Goal: Complete application form

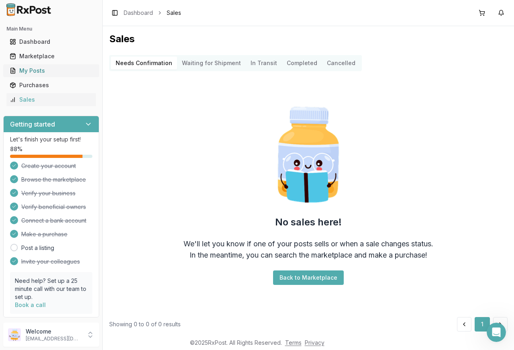
click at [41, 71] on div "My Posts" at bounding box center [51, 71] width 83 height 8
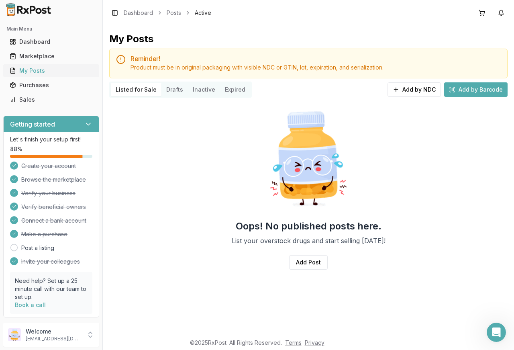
click at [34, 74] on div "My Posts" at bounding box center [51, 71] width 83 height 8
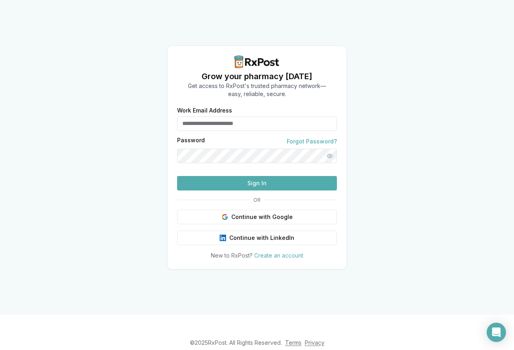
click at [222, 116] on input "Work Email Address" at bounding box center [257, 123] width 160 height 14
click at [61, 23] on div "Grow your pharmacy today Get access to RxPost's trusted pharmacy network— easy,…" at bounding box center [257, 157] width 514 height 314
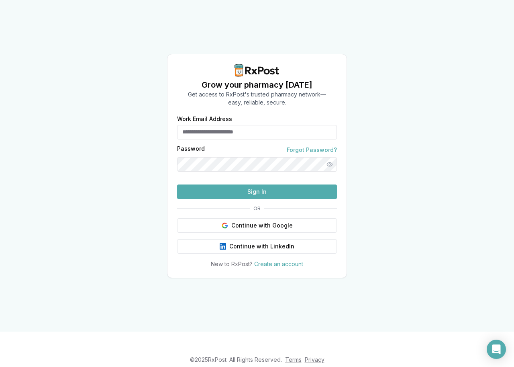
click at [217, 146] on div "Password Forgot Password?" at bounding box center [257, 150] width 160 height 8
click at [213, 125] on input "Work Email Address" at bounding box center [257, 132] width 160 height 14
click at [211, 125] on input "Work Email Address" at bounding box center [257, 132] width 160 height 14
click at [167, 116] on div "Work Email Address Password Forgot Password? Sign In OR Continue with Google Co…" at bounding box center [256, 192] width 179 height 152
click at [243, 232] on button "Continue with Google" at bounding box center [257, 225] width 160 height 14
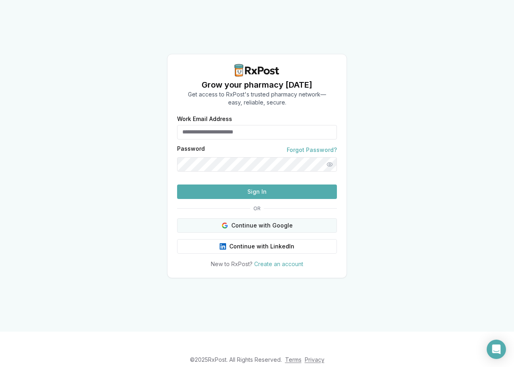
click at [267, 232] on button "Continue with Google" at bounding box center [257, 225] width 160 height 14
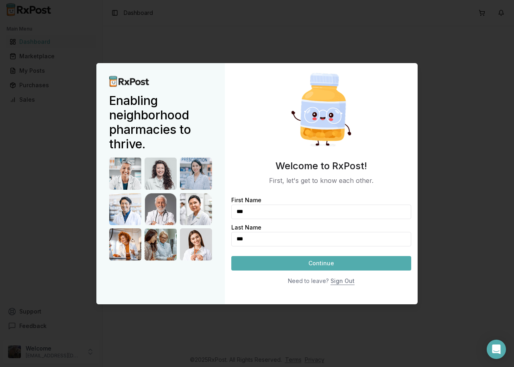
click at [291, 212] on input "***" at bounding box center [321, 211] width 180 height 14
type input "*******"
type input "***"
click at [336, 263] on button "Continue" at bounding box center [321, 263] width 180 height 14
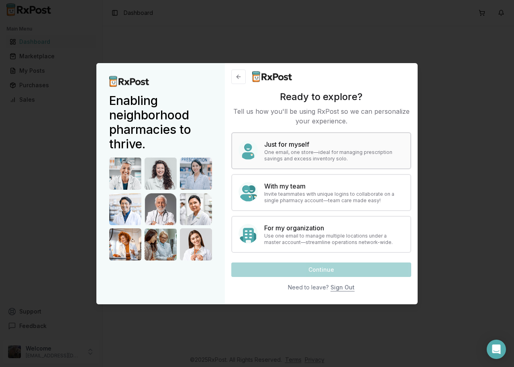
click at [297, 146] on h4 "Just for myself" at bounding box center [334, 144] width 140 height 10
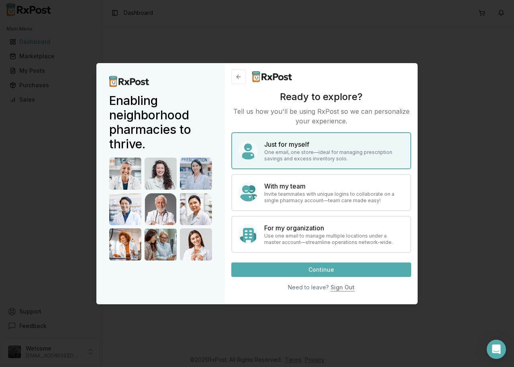
click at [359, 267] on button "Continue" at bounding box center [321, 269] width 180 height 14
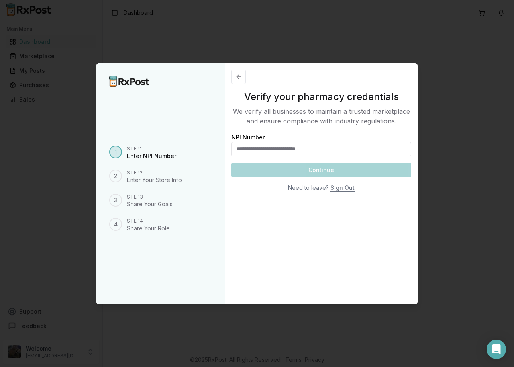
click at [303, 151] on input "NPI Number" at bounding box center [321, 149] width 180 height 14
